Goal: Transaction & Acquisition: Purchase product/service

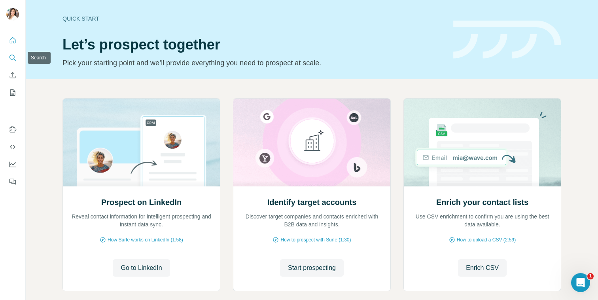
click at [10, 57] on icon "Search" at bounding box center [13, 58] width 8 height 8
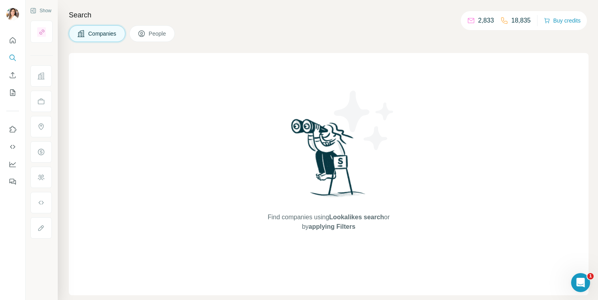
click at [416, 19] on h4 "Search" at bounding box center [329, 14] width 520 height 11
click at [565, 21] on button "Buy credits" at bounding box center [562, 20] width 37 height 11
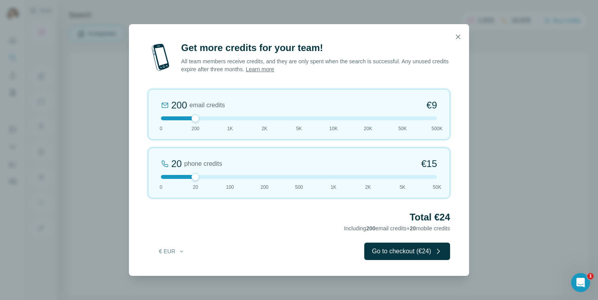
drag, startPoint x: 185, startPoint y: 179, endPoint x: 151, endPoint y: 174, distance: 34.7
click at [151, 174] on div "20 phone credits €15 0 20 100 200 500 1K 2K 5K 50K" at bounding box center [299, 173] width 302 height 51
click at [459, 40] on icon "button" at bounding box center [458, 37] width 8 height 8
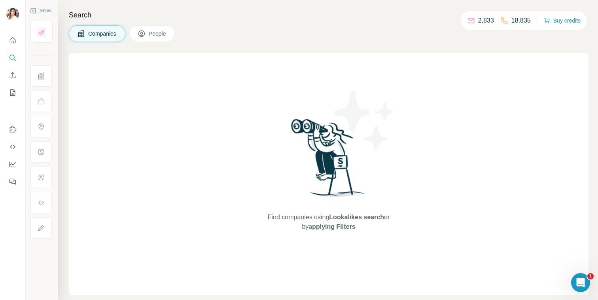
click at [551, 9] on h4 "Search" at bounding box center [329, 14] width 520 height 11
click at [553, 20] on button "Buy credits" at bounding box center [562, 20] width 37 height 11
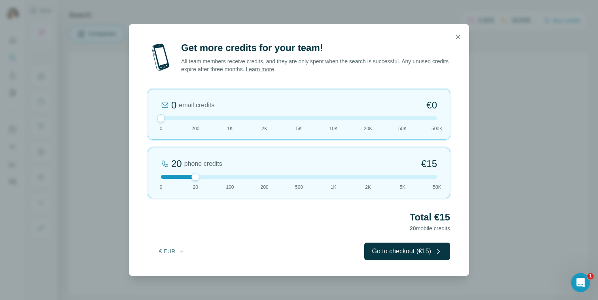
drag, startPoint x: 193, startPoint y: 116, endPoint x: 154, endPoint y: 116, distance: 39.6
click at [154, 116] on div "0 email credits €0 0 200 1K 2K 5K 10K 20K 50K 500K" at bounding box center [299, 114] width 302 height 51
click at [266, 178] on div at bounding box center [299, 177] width 276 height 4
click at [460, 41] on button "button" at bounding box center [458, 37] width 16 height 16
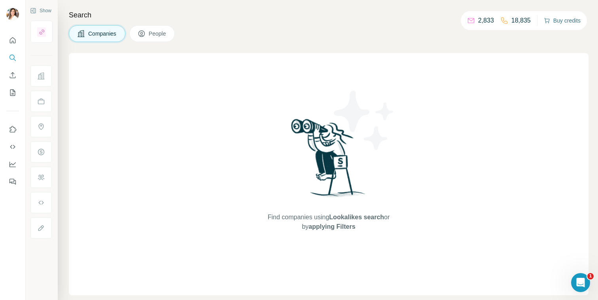
click at [570, 17] on button "Buy credits" at bounding box center [562, 20] width 37 height 11
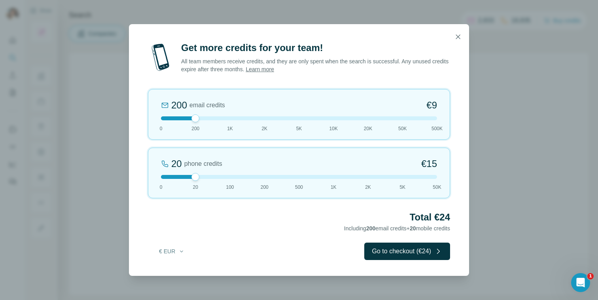
click at [231, 176] on div at bounding box center [299, 177] width 276 height 4
click at [267, 175] on div at bounding box center [299, 177] width 276 height 4
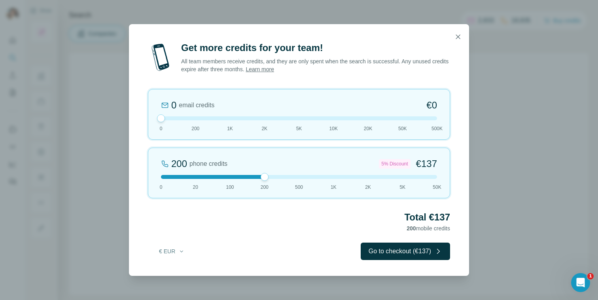
drag, startPoint x: 195, startPoint y: 116, endPoint x: 157, endPoint y: 116, distance: 37.2
click at [157, 116] on div at bounding box center [161, 118] width 8 height 8
click at [300, 176] on div at bounding box center [299, 177] width 276 height 4
click at [265, 177] on div at bounding box center [299, 177] width 276 height 4
click at [456, 38] on icon "button" at bounding box center [458, 37] width 8 height 8
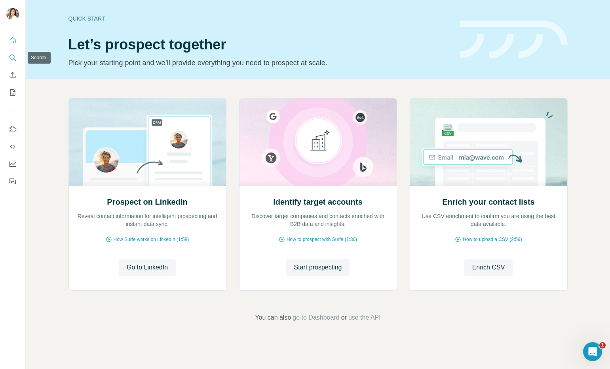
click at [19, 57] on button "Search" at bounding box center [12, 58] width 13 height 14
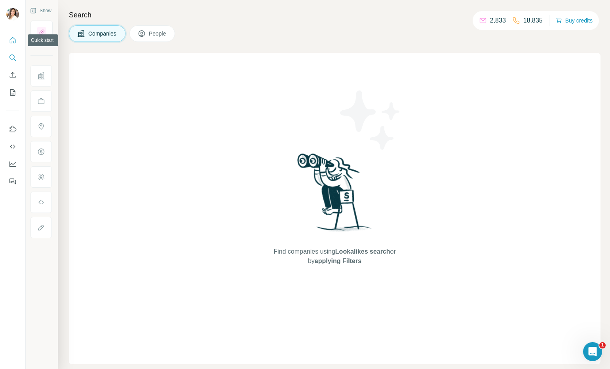
click at [12, 42] on icon "Quick start" at bounding box center [13, 40] width 8 height 8
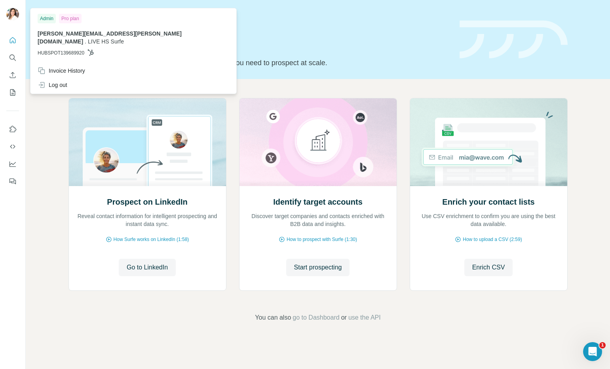
click at [231, 152] on div "Prospect on LinkedIn Reveal contact information for intelligent prospecting and…" at bounding box center [317, 196] width 499 height 196
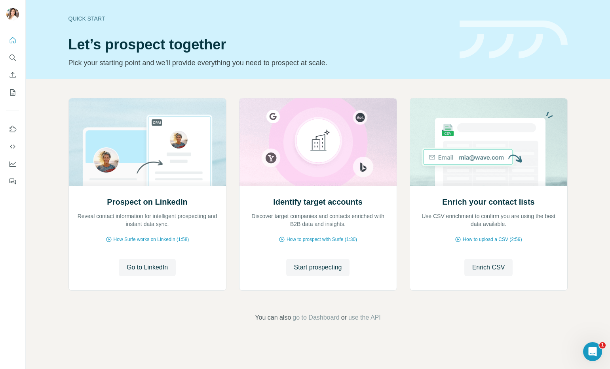
click at [58, 20] on div "Quick start Let’s prospect together Pick your starting point and we’ll provide …" at bounding box center [318, 39] width 584 height 79
click at [14, 53] on button "Search" at bounding box center [12, 58] width 13 height 14
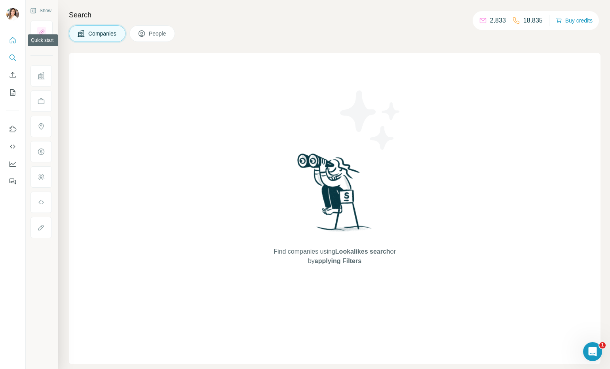
click at [18, 39] on button "Quick start" at bounding box center [12, 40] width 13 height 14
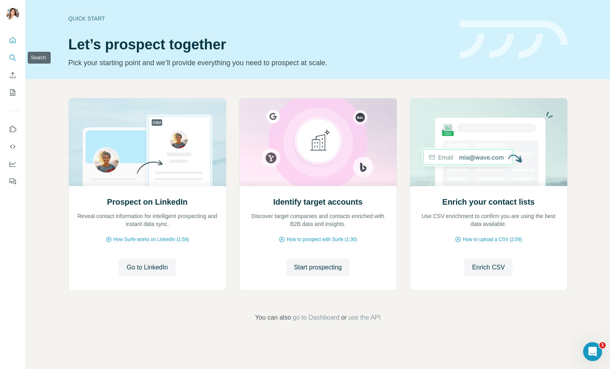
click at [15, 57] on icon "Search" at bounding box center [13, 58] width 8 height 8
